Goal: Task Accomplishment & Management: Complete application form

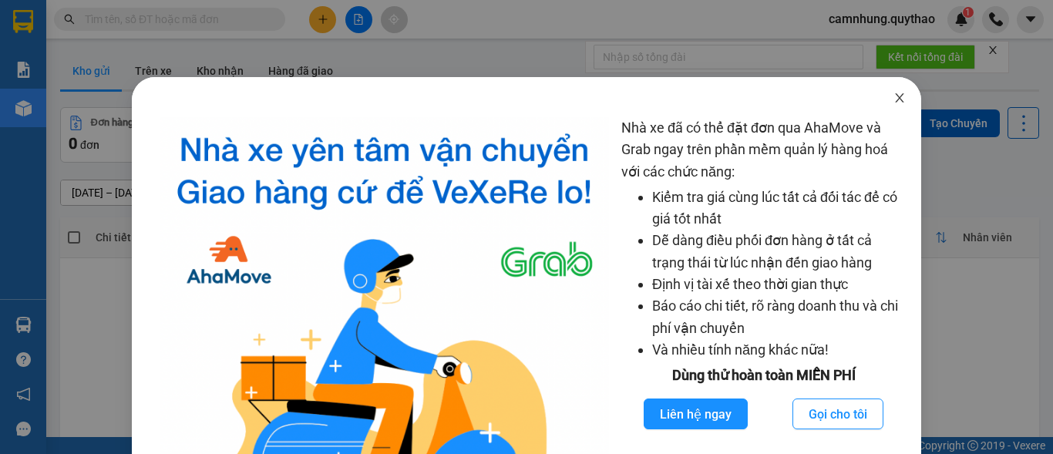
click at [882, 103] on span "Close" at bounding box center [899, 98] width 43 height 43
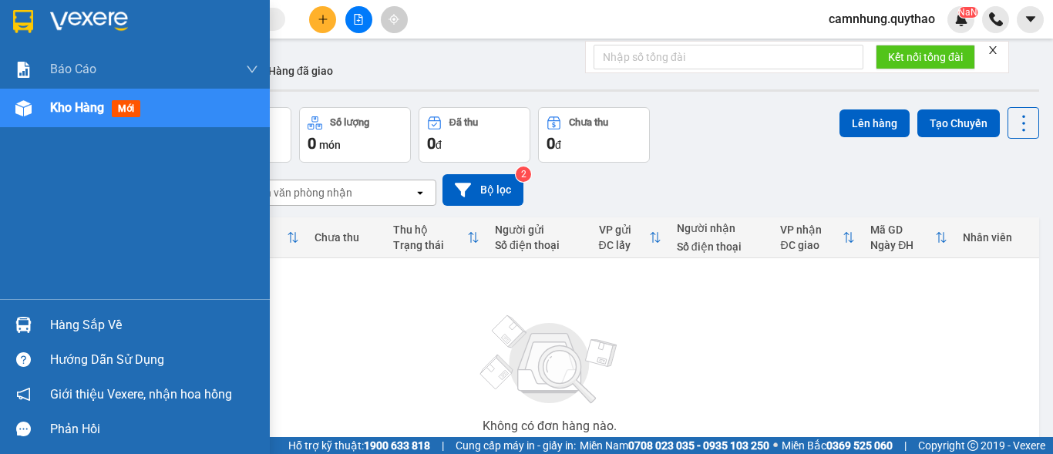
click at [89, 103] on span "Kho hàng" at bounding box center [77, 107] width 54 height 15
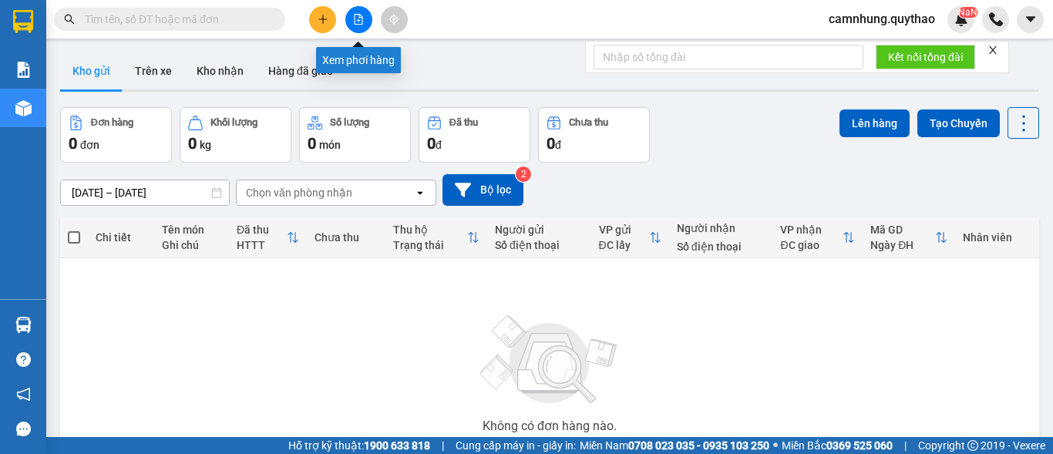
click at [357, 19] on icon "file-add" at bounding box center [358, 19] width 11 height 11
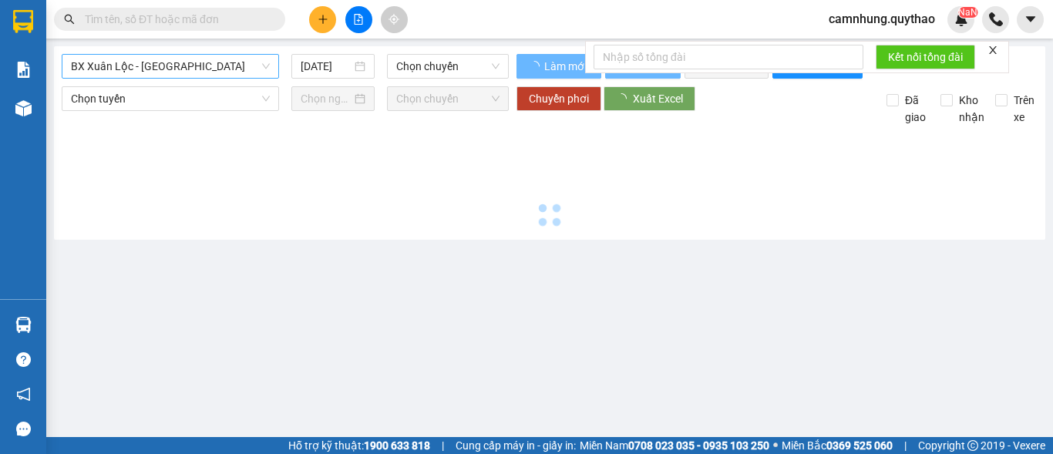
type input "[DATE]"
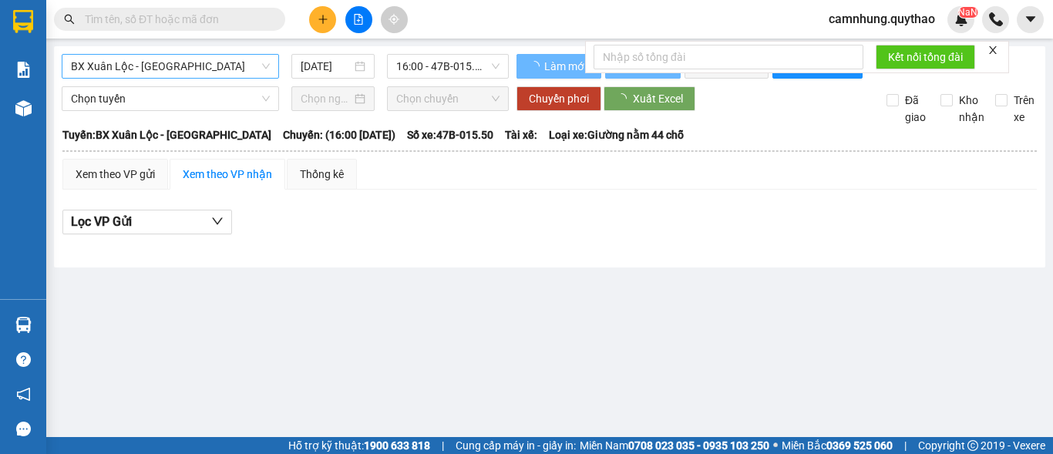
click at [153, 65] on span "BX Xuân Lộc - BX Sơn Hoà" at bounding box center [170, 66] width 199 height 23
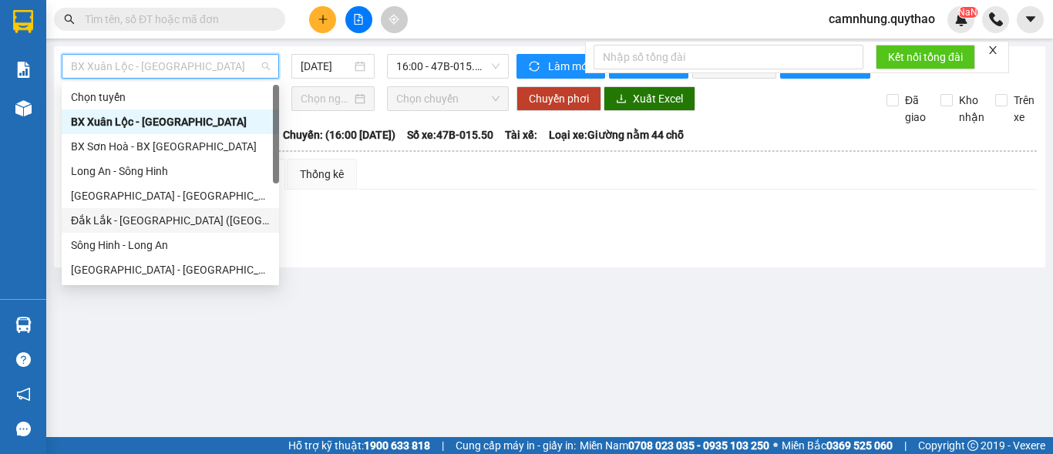
scroll to position [173, 0]
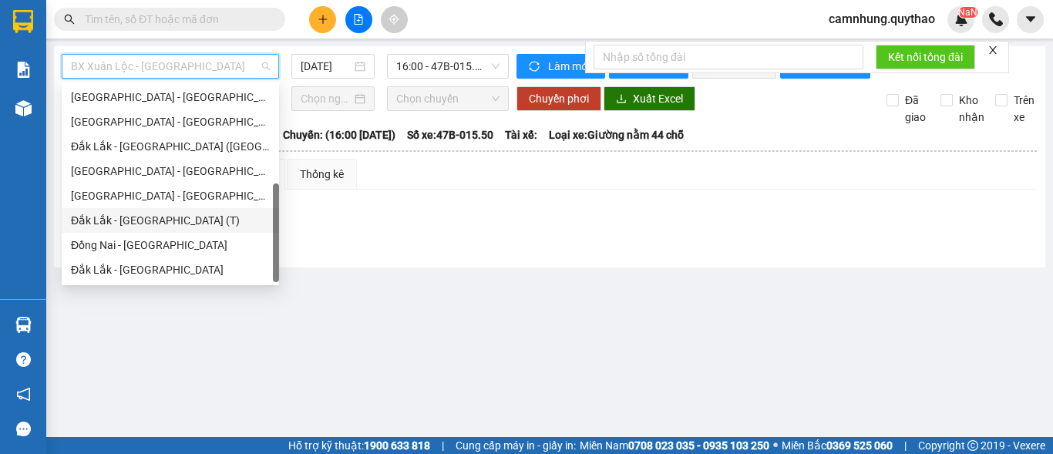
click at [133, 211] on div "Đắk Lắk - Sài Gòn (T)" at bounding box center [170, 220] width 217 height 25
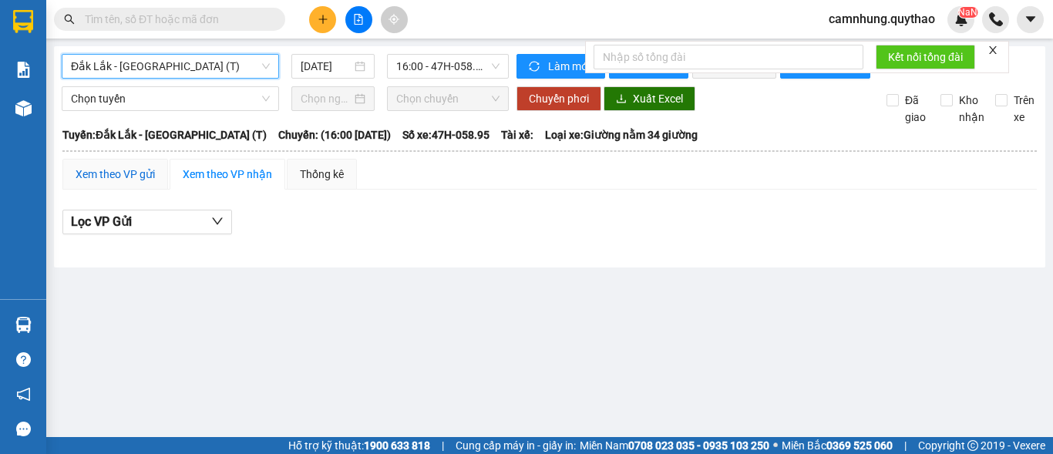
click at [111, 182] on div "Xem theo VP gửi" at bounding box center [115, 174] width 79 height 17
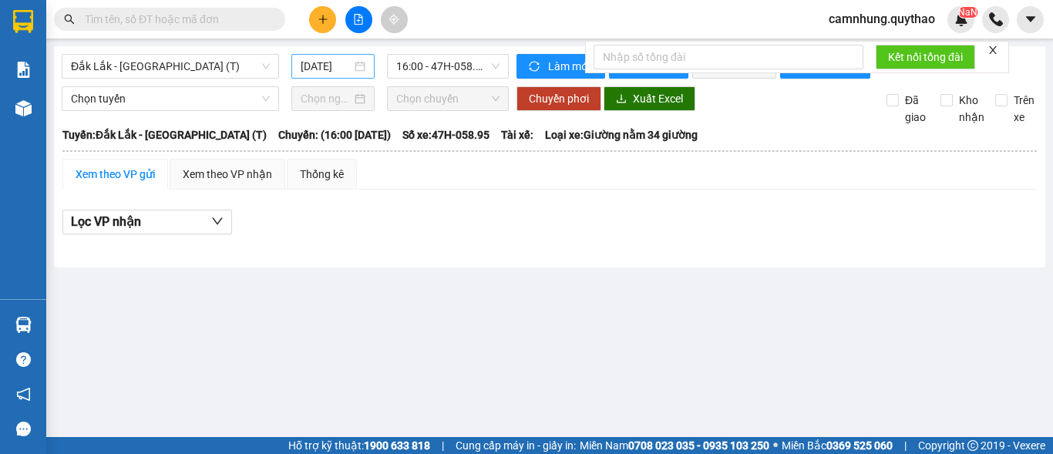
click at [315, 60] on input "[DATE]" at bounding box center [326, 66] width 51 height 17
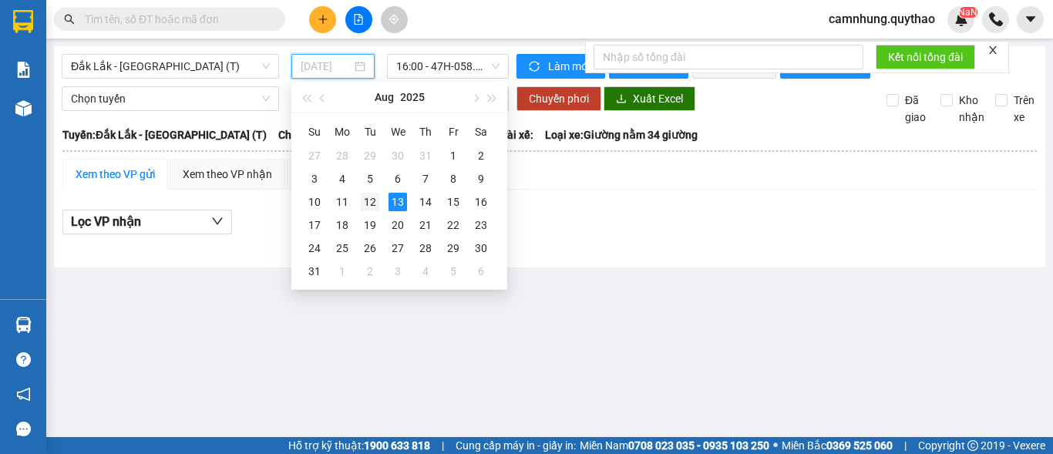
click at [373, 201] on div "12" at bounding box center [370, 202] width 19 height 19
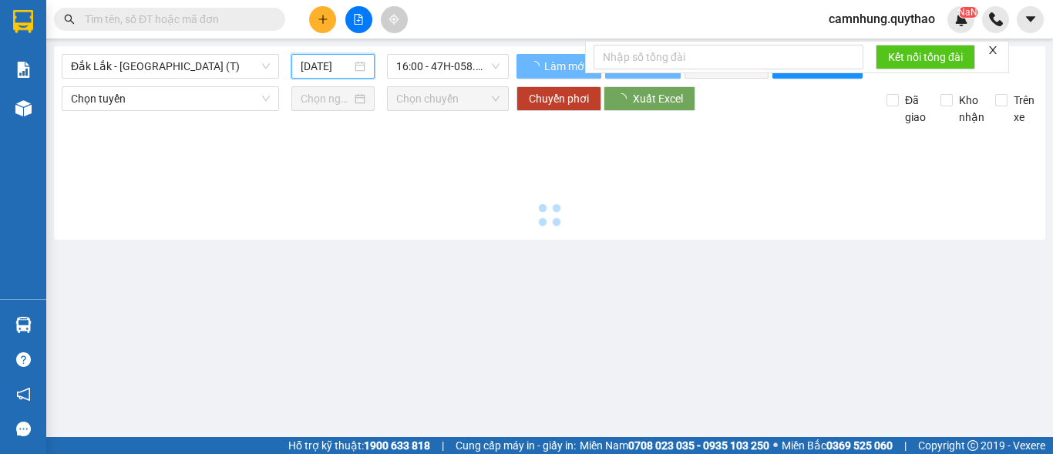
type input "12/08/2025"
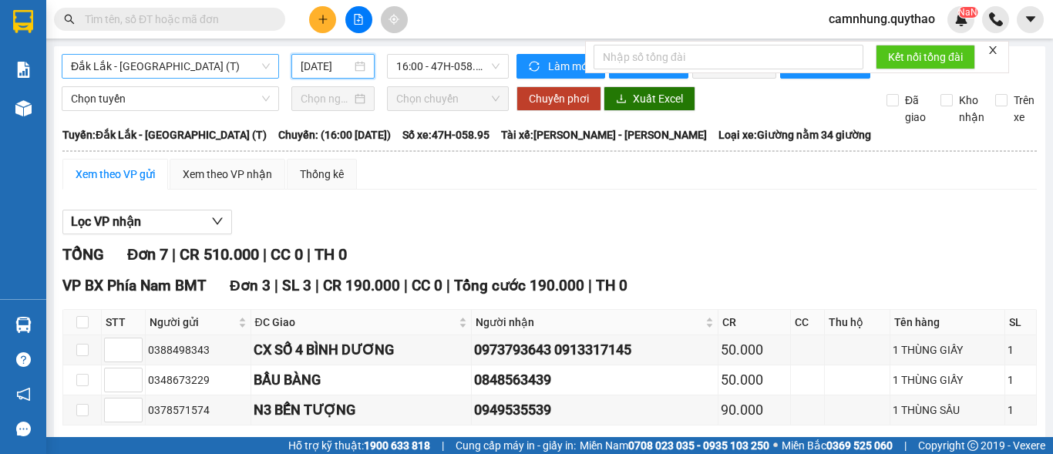
click at [183, 76] on span "Đắk Lắk - Sài Gòn (T)" at bounding box center [170, 66] width 199 height 23
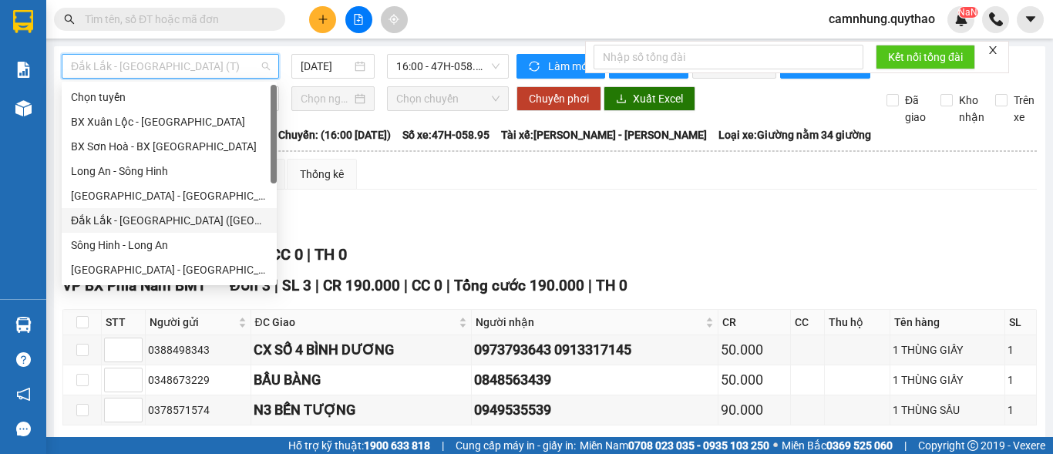
click at [140, 216] on div "Đắk Lắk - Sài Gòn (BXMĐ mới)" at bounding box center [169, 220] width 197 height 17
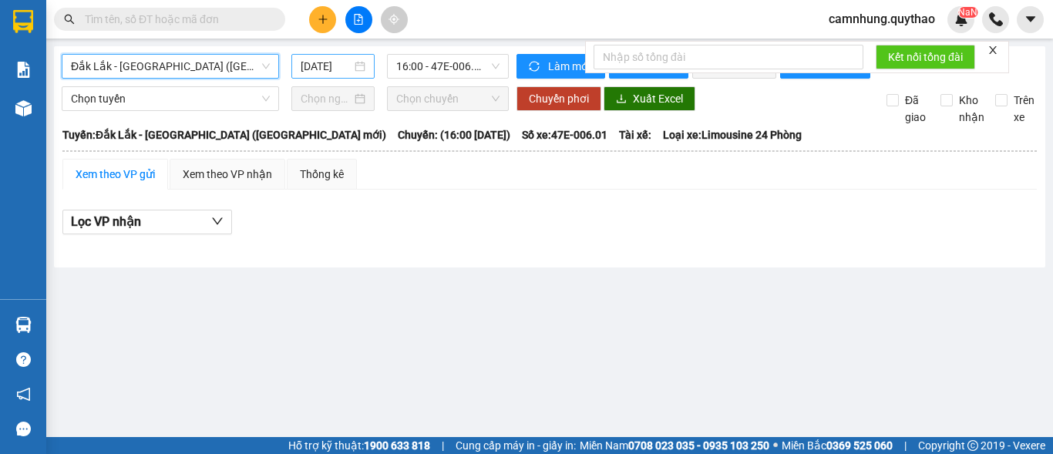
click at [335, 62] on input "[DATE]" at bounding box center [326, 66] width 51 height 17
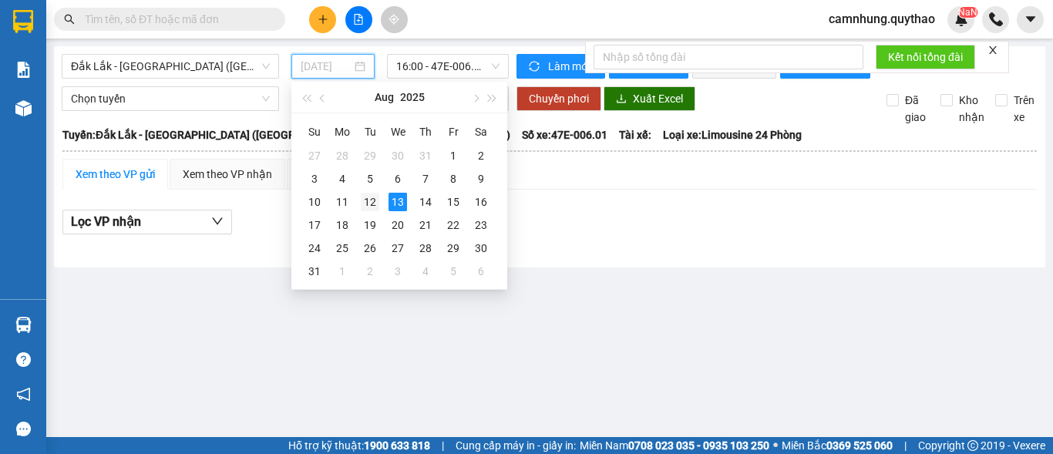
click at [371, 196] on div "12" at bounding box center [370, 202] width 19 height 19
type input "12/08/2025"
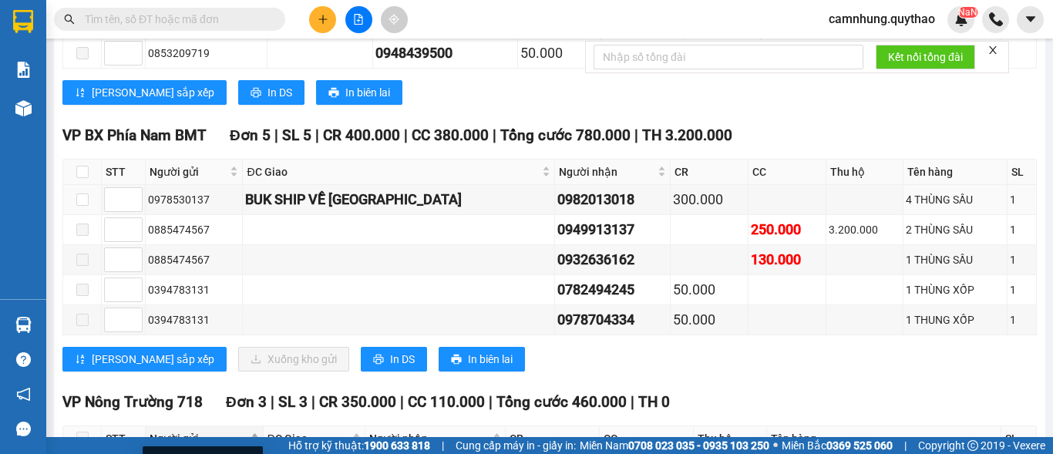
scroll to position [1388, 0]
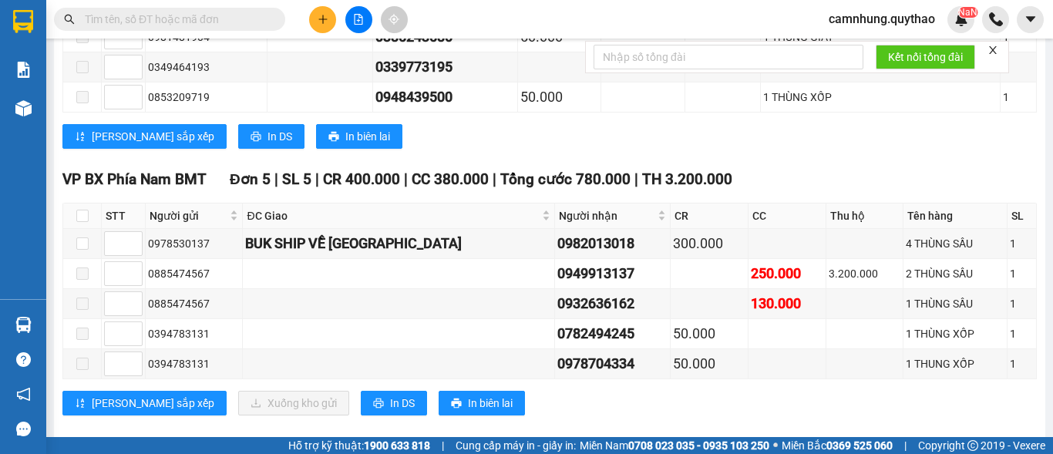
click at [322, 19] on icon "plus" at bounding box center [322, 19] width 8 height 1
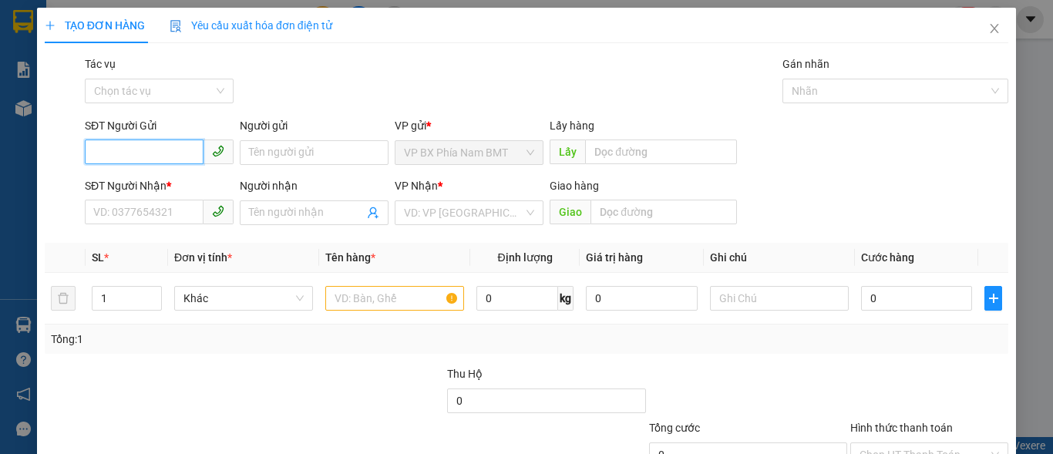
click at [119, 163] on input "SĐT Người Gửi" at bounding box center [144, 152] width 119 height 25
type input "0905314760"
click at [147, 177] on div "0905314760" at bounding box center [157, 183] width 129 height 17
type input "0975989178"
type input "N4 ĐỒNG XOÀI"
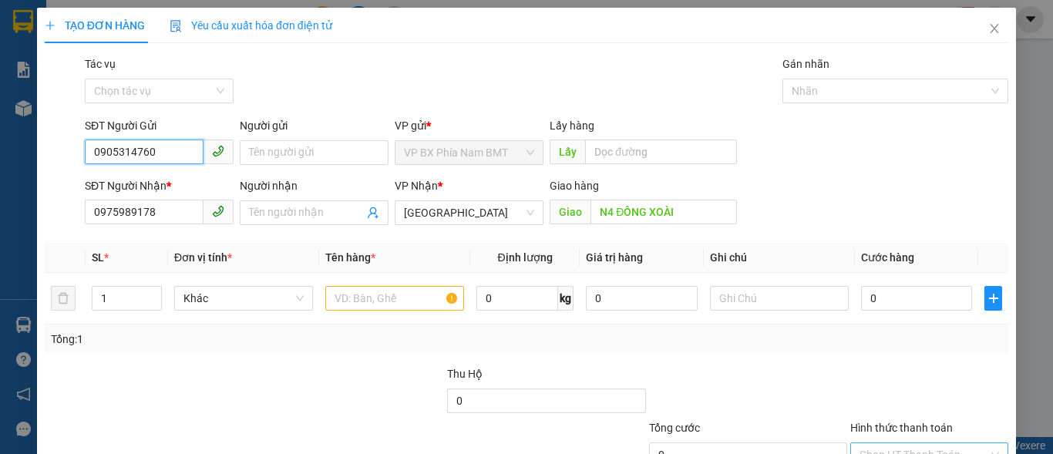
type input "0905314760"
click at [360, 300] on input "text" at bounding box center [394, 298] width 139 height 25
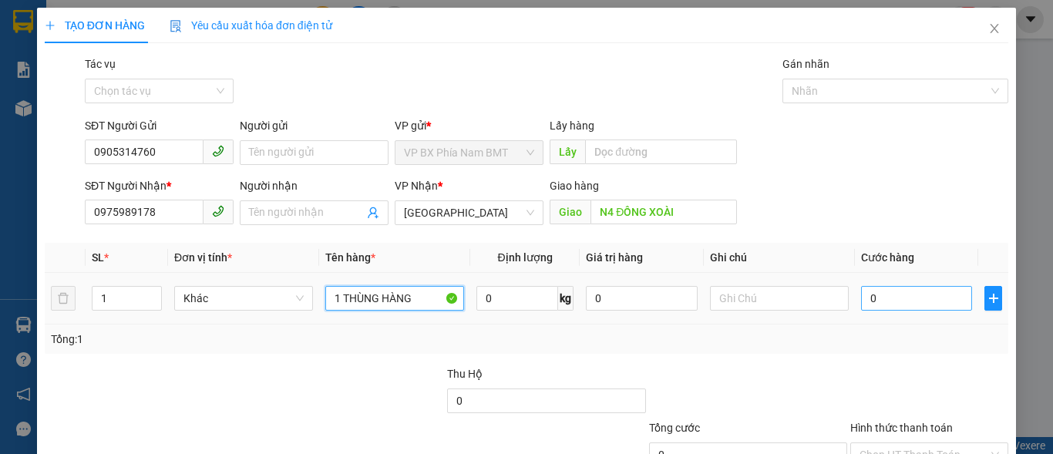
type input "1 THÙNG HÀNG"
click at [878, 291] on input "0" at bounding box center [916, 298] width 111 height 25
type input "5"
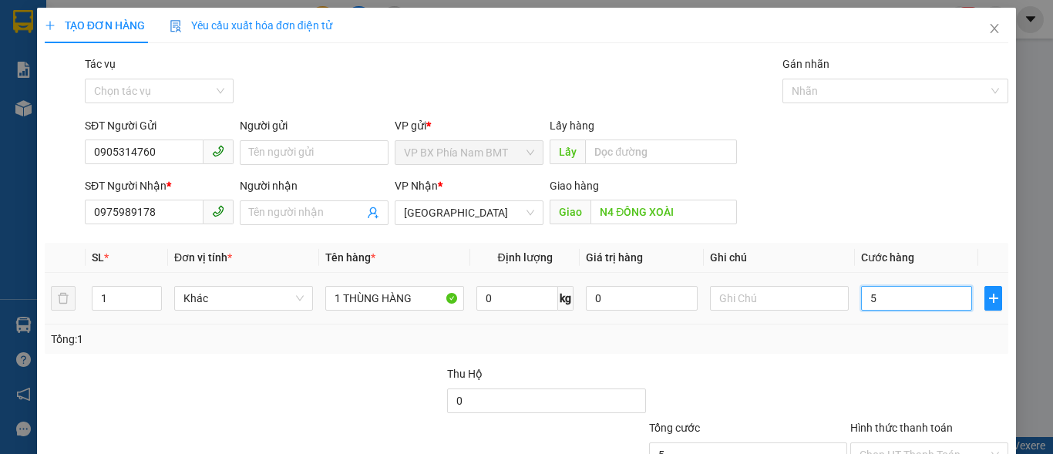
type input "50"
type input "500"
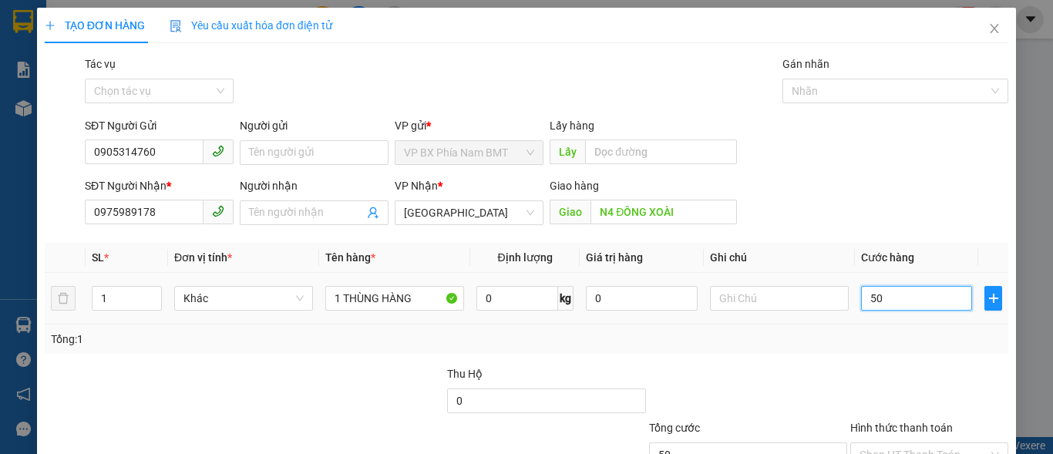
type input "500"
type input "5.000"
type input "50.000"
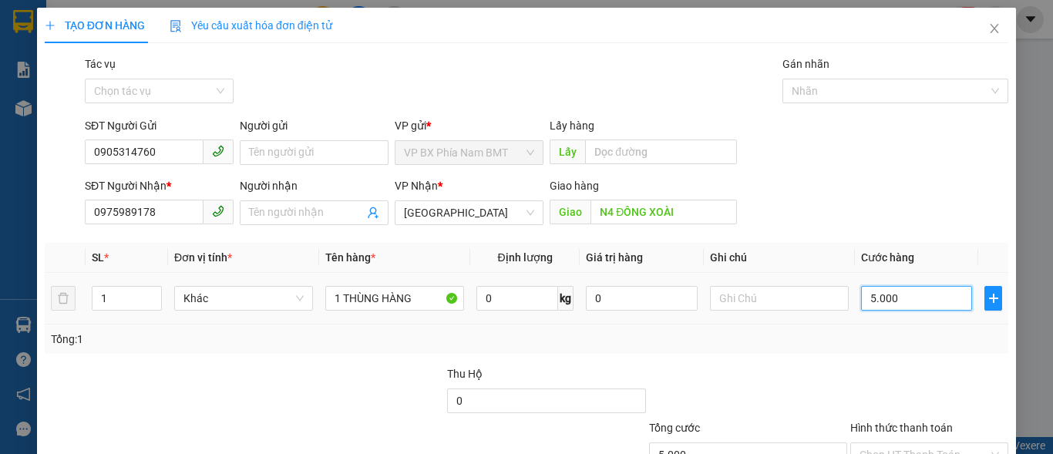
type input "50.000"
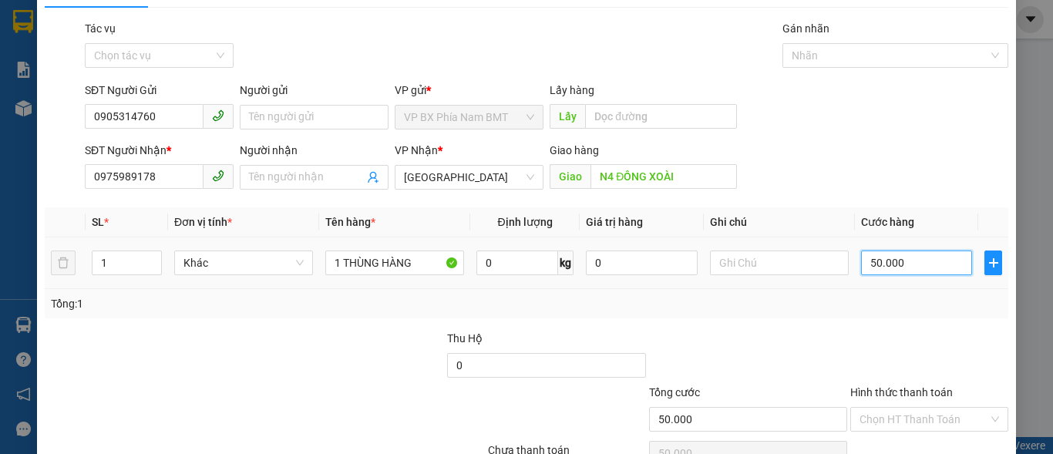
scroll to position [116, 0]
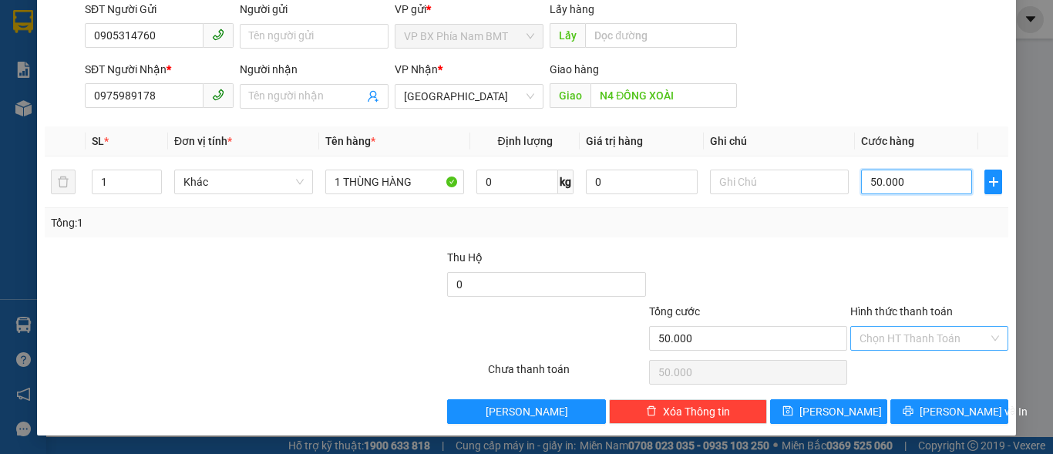
type input "50.000"
click at [888, 334] on input "Hình thức thanh toán" at bounding box center [924, 338] width 129 height 23
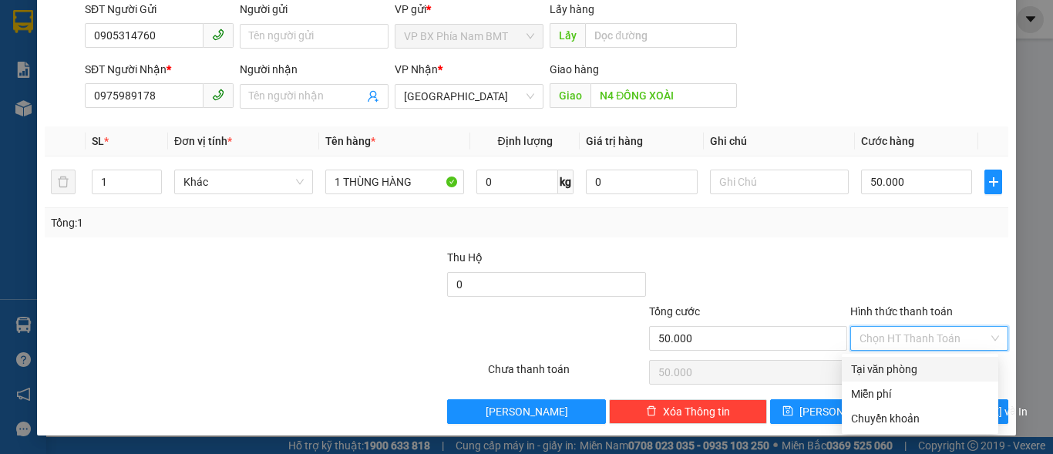
click at [914, 376] on div "Tại văn phòng" at bounding box center [920, 369] width 138 height 17
type input "0"
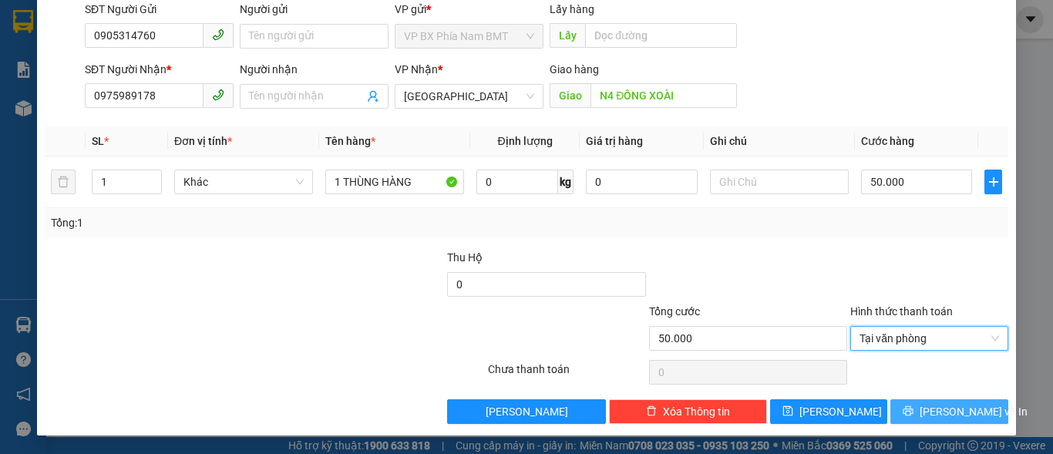
click at [941, 416] on span "Lưu và In" at bounding box center [974, 411] width 108 height 17
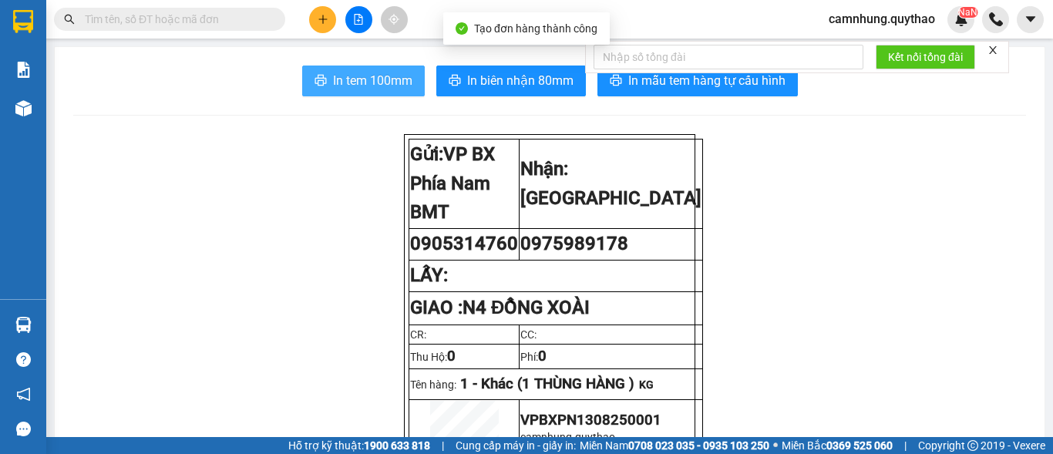
drag, startPoint x: 356, startPoint y: 86, endPoint x: 231, endPoint y: 50, distance: 130.8
click at [356, 86] on span "In tem 100mm" at bounding box center [372, 80] width 79 height 19
click at [362, 93] on button "In tem 100mm" at bounding box center [363, 81] width 123 height 31
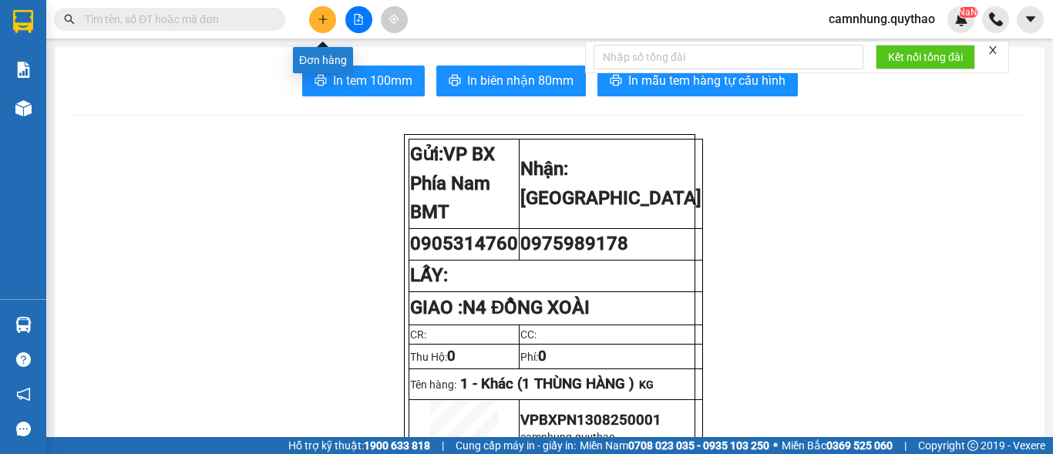
click at [325, 29] on button at bounding box center [322, 19] width 27 height 27
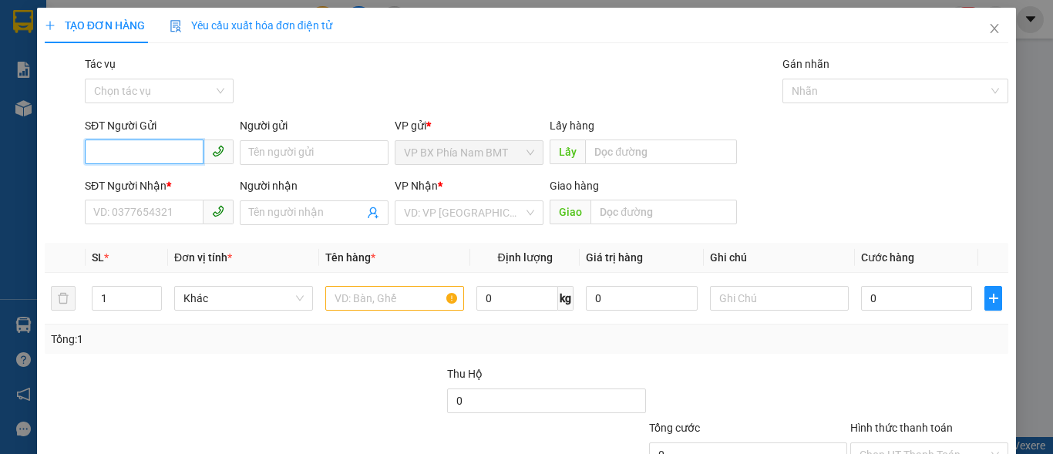
click at [114, 151] on input "SĐT Người Gửi" at bounding box center [144, 152] width 119 height 25
type input "0912212624"
click at [150, 175] on div "0912212624" at bounding box center [157, 183] width 147 height 25
type input "0865313413"
type input "AN SƯƠNG"
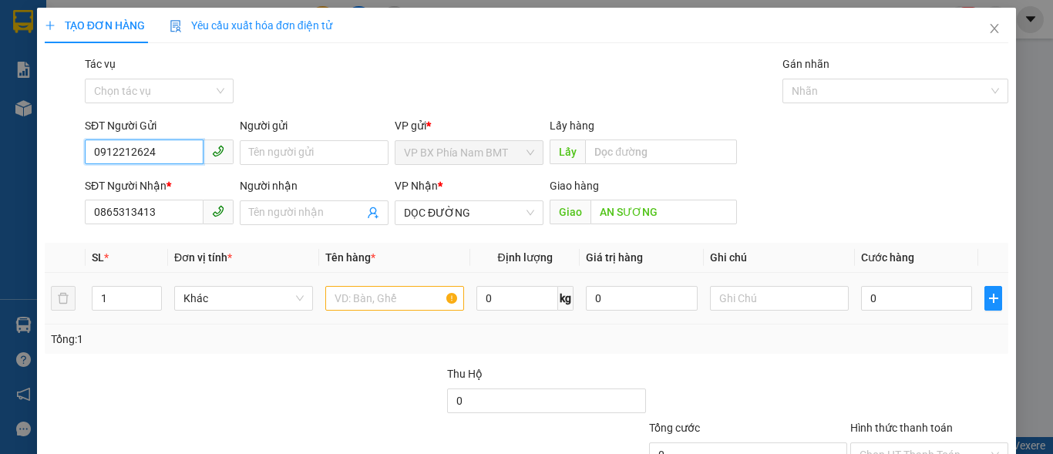
type input "0912212624"
click at [364, 302] on input "text" at bounding box center [394, 298] width 139 height 25
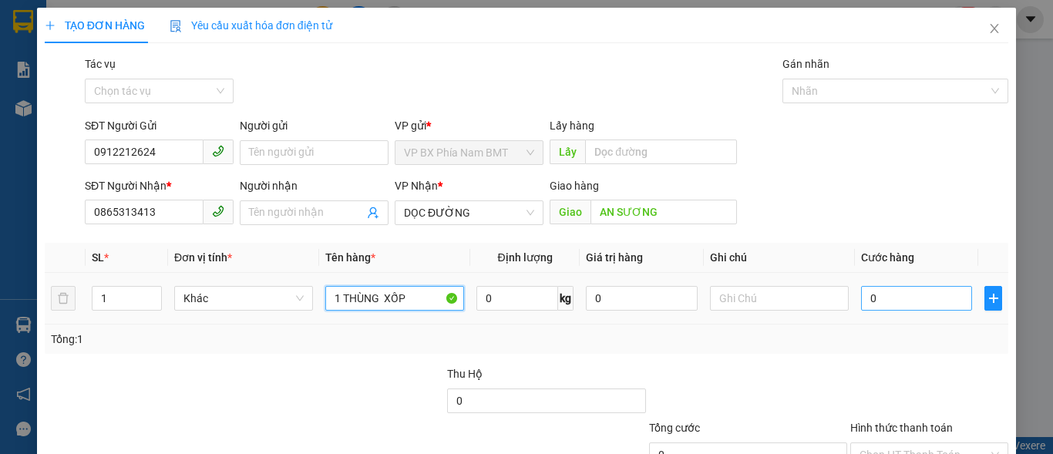
type input "1 THÙNG XỐP"
type input "5"
type input "50"
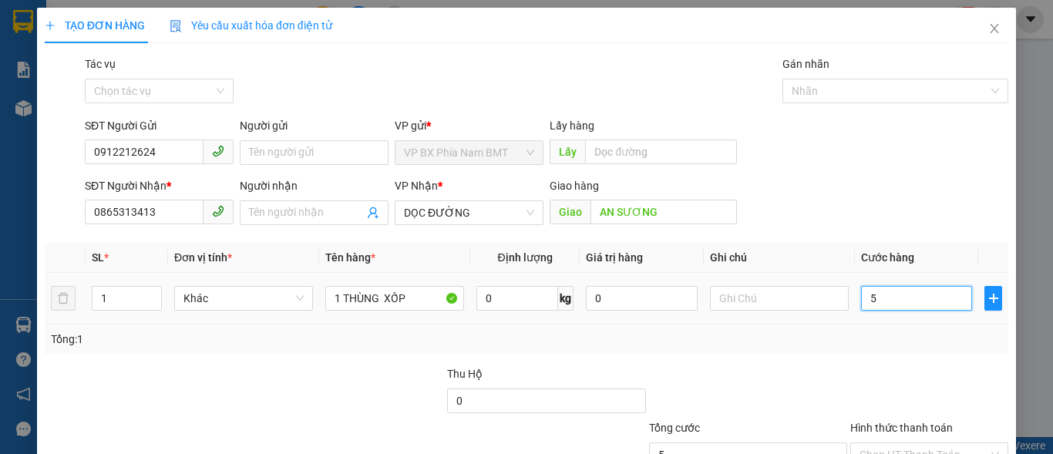
type input "50"
type input "500"
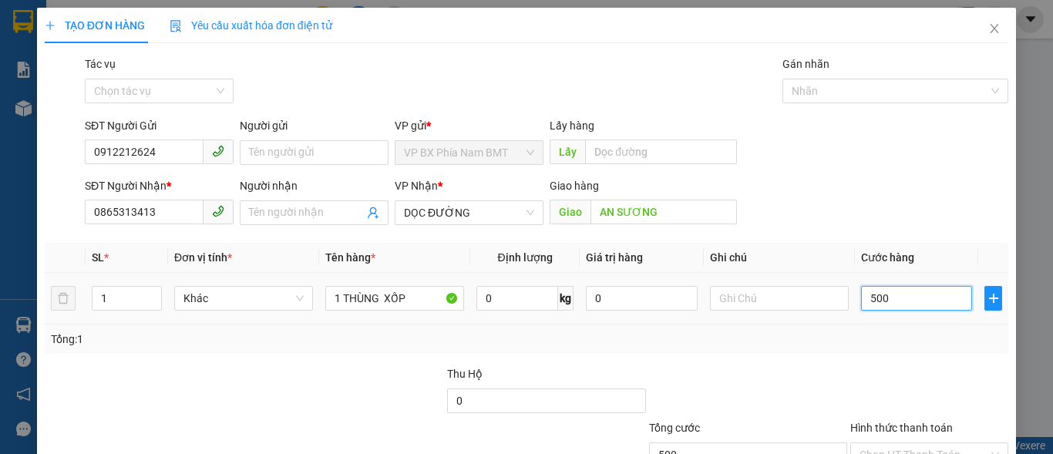
type input "5.000"
type input "50.000"
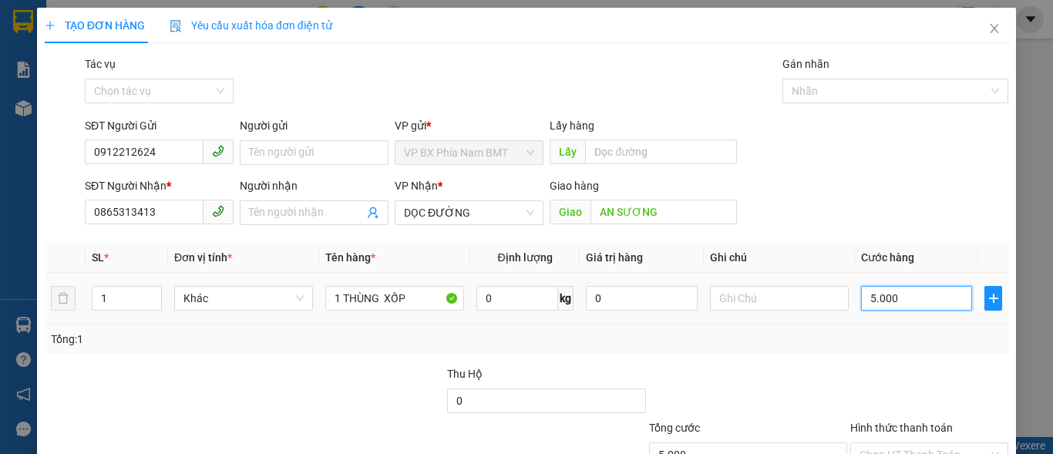
type input "50.000"
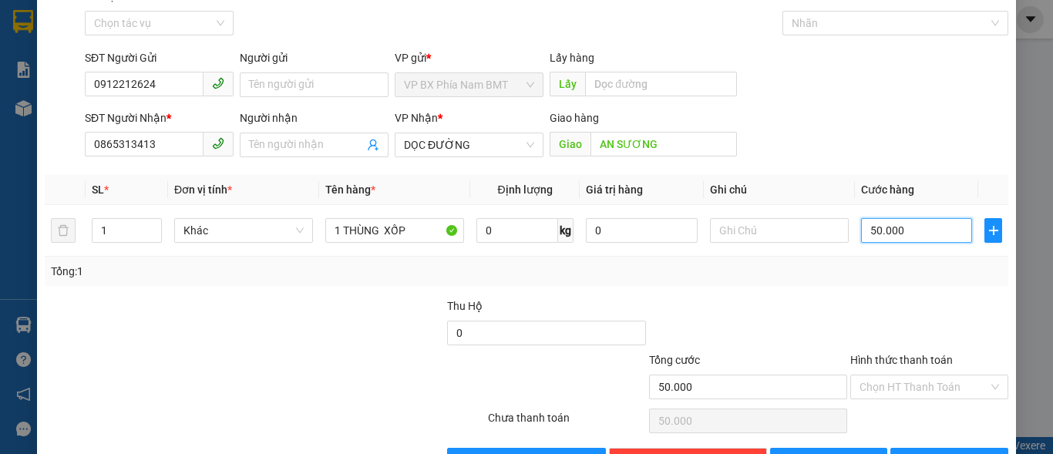
scroll to position [116, 0]
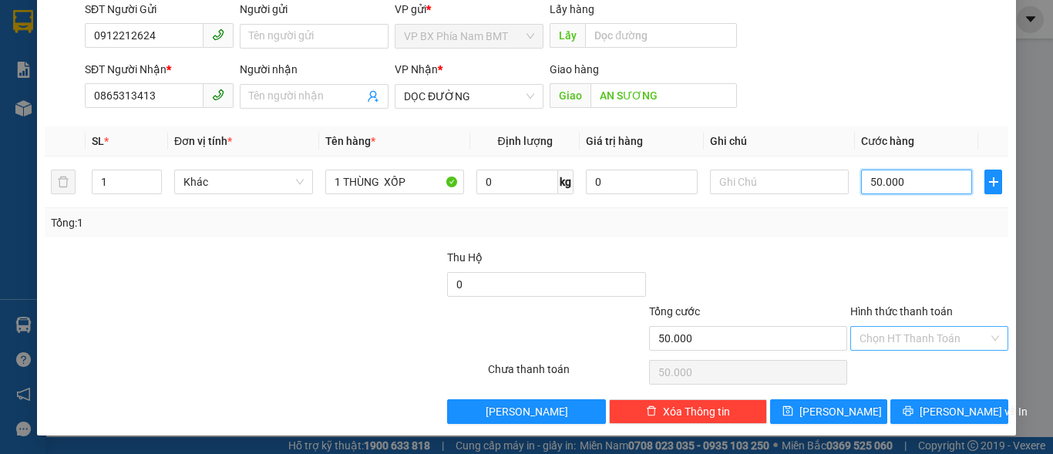
type input "50.000"
click at [914, 338] on input "Hình thức thanh toán" at bounding box center [924, 338] width 129 height 23
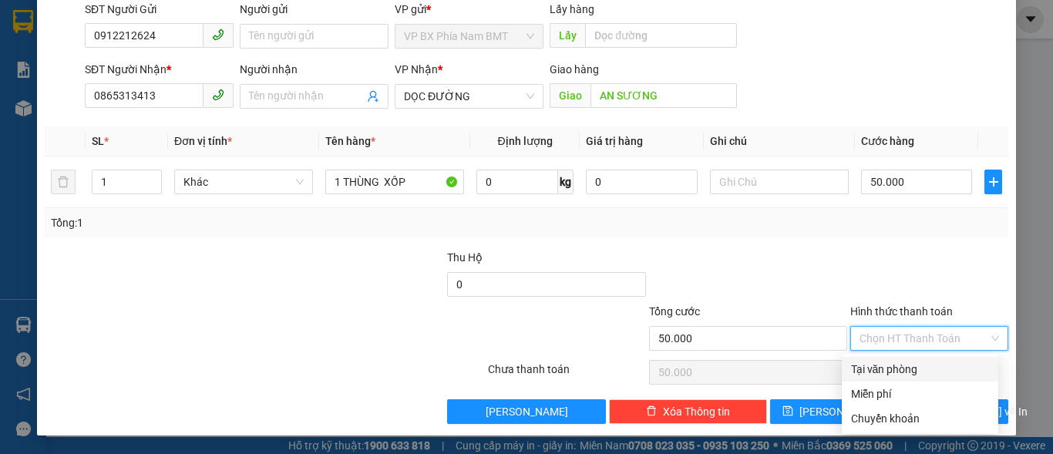
drag, startPoint x: 912, startPoint y: 368, endPoint x: 899, endPoint y: 373, distance: 14.2
click at [911, 369] on div "Tại văn phòng" at bounding box center [920, 369] width 138 height 17
type input "0"
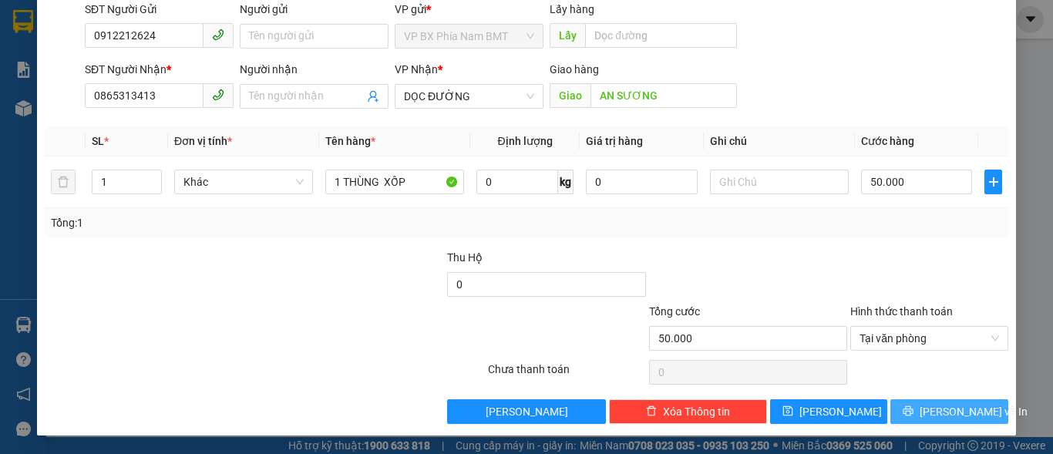
click at [911, 407] on icon "printer" at bounding box center [908, 411] width 11 height 11
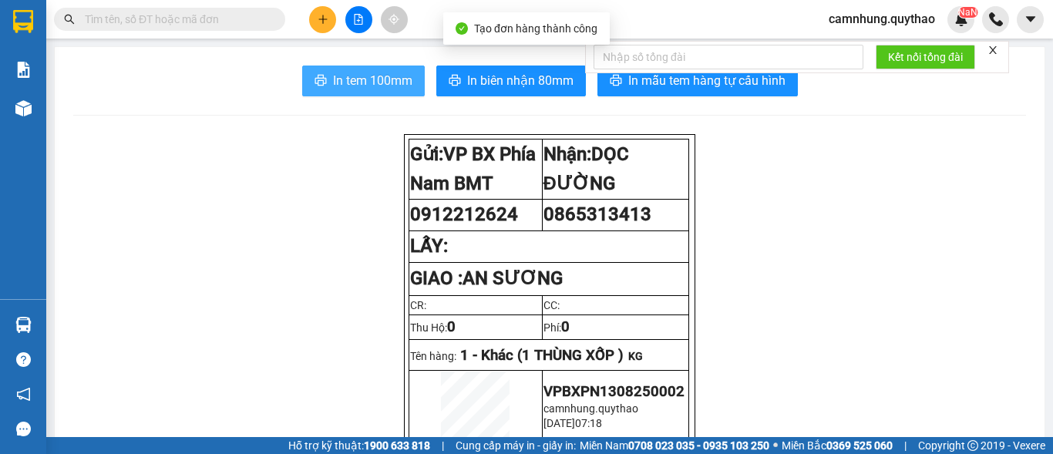
click at [360, 82] on span "In tem 100mm" at bounding box center [372, 80] width 79 height 19
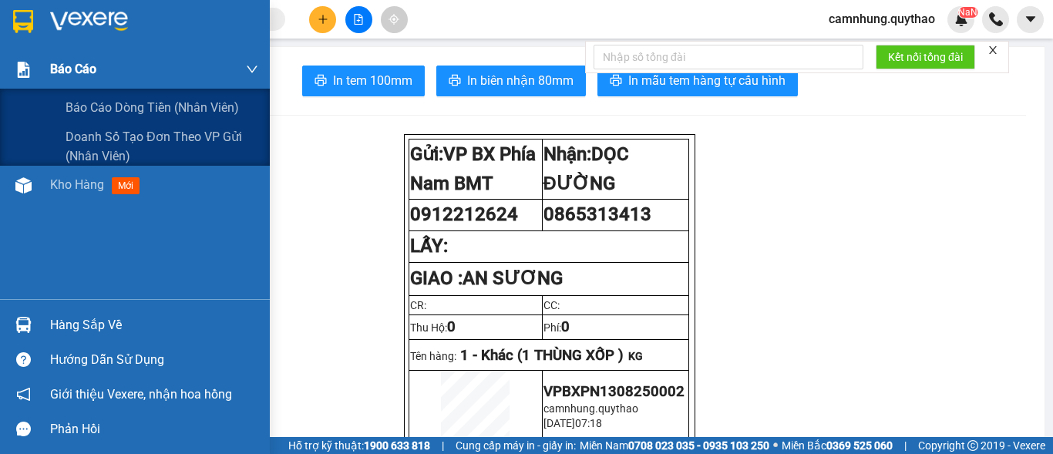
click at [107, 84] on div "Báo cáo" at bounding box center [154, 69] width 208 height 39
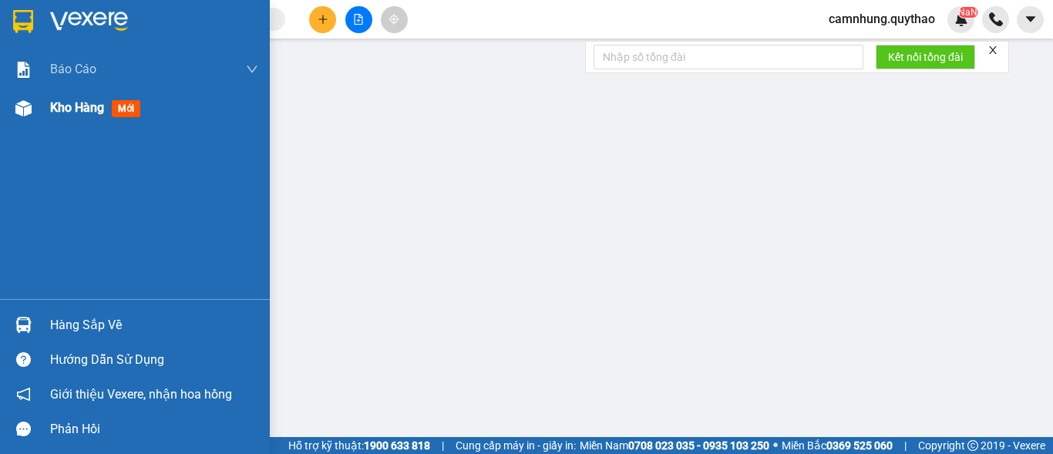
click at [86, 108] on span "Kho hàng" at bounding box center [77, 107] width 54 height 15
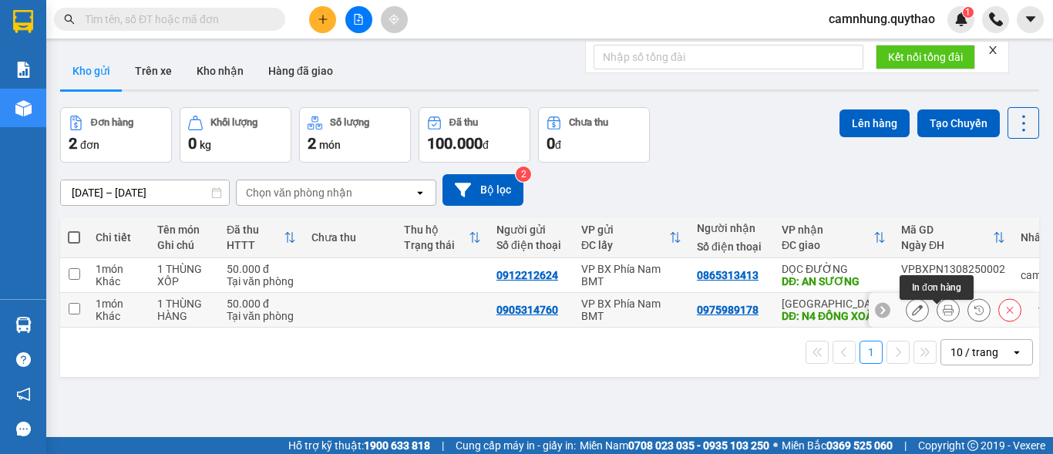
click at [943, 314] on icon at bounding box center [948, 310] width 11 height 11
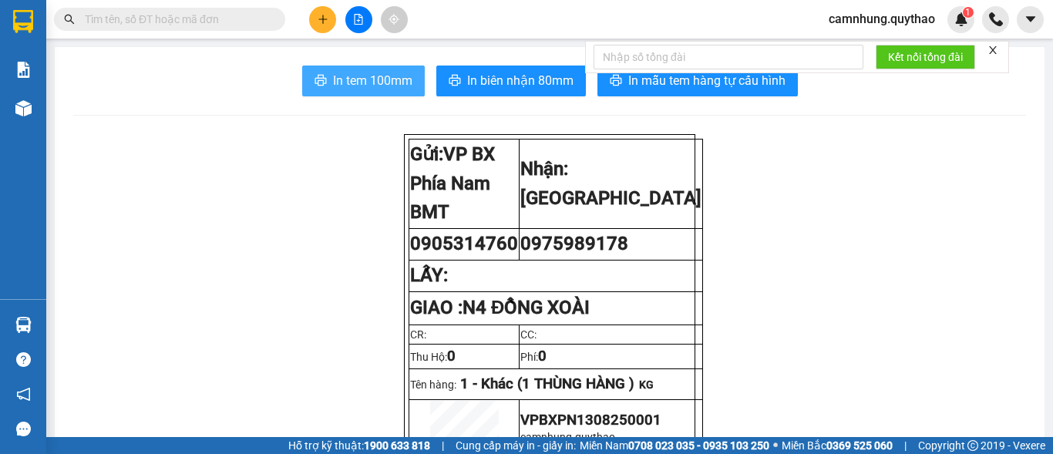
click at [350, 79] on span "In tem 100mm" at bounding box center [372, 80] width 79 height 19
